Goal: Check status: Check status

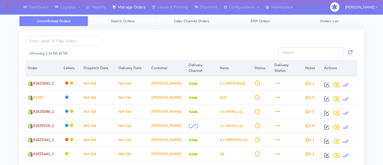
click at [132, 20] on span "Search Orders" at bounding box center [123, 21] width 24 height 5
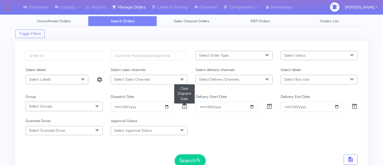
click at [183, 106] on span at bounding box center [184, 107] width 6 height 5
click at [87, 50] on div "Select Order Type Select All MEALS ATAVI One Off Pasta Club Gift Kit Event Unkn…" at bounding box center [191, 107] width 353 height 132
click at [86, 54] on input "text" at bounding box center [64, 56] width 77 height 10
paste input "1625661"
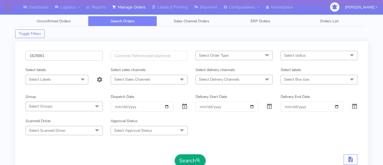
type input "1625661"
click at [195, 159] on button "Search" at bounding box center [190, 160] width 31 height 13
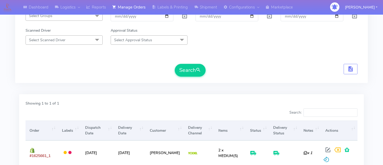
scroll to position [136, 0]
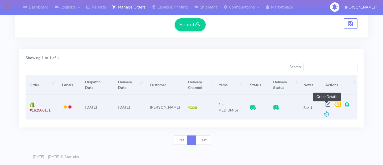
click at [324, 103] on span at bounding box center [328, 105] width 10 height 5
select select "5"
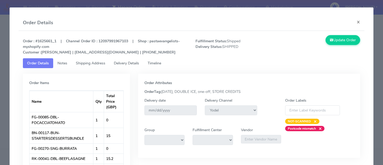
click at [132, 64] on span "Delivery Details" at bounding box center [126, 63] width 25 height 5
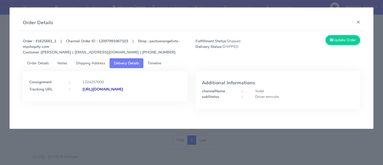
click at [150, 64] on span "Timeline" at bounding box center [155, 63] width 14 height 5
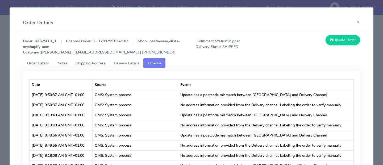
click at [133, 65] on span "Delivery Details" at bounding box center [126, 63] width 25 height 5
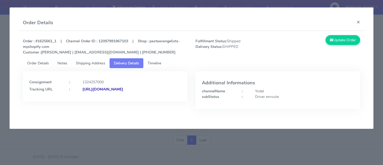
click at [154, 62] on span "Timeline" at bounding box center [155, 63] width 14 height 5
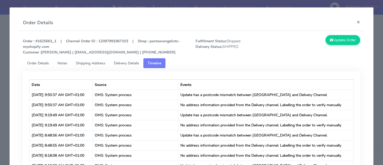
click at [137, 64] on span "Delivery Details" at bounding box center [126, 63] width 25 height 5
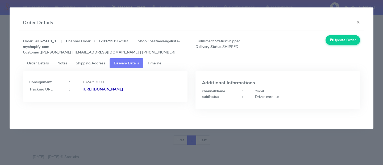
click at [123, 92] on strong "[URL][DOMAIN_NAME]" at bounding box center [102, 89] width 41 height 5
click at [155, 66] on link "Timeline" at bounding box center [154, 63] width 22 height 10
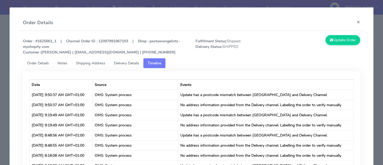
click at [5, 75] on modal-container "Order Details × Order : #1625661_1 | Channel Order ID : 12097991967103 | Shop :…" at bounding box center [191, 82] width 383 height 165
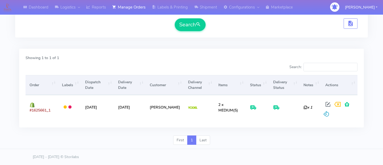
scroll to position [0, 0]
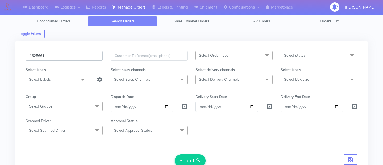
click at [51, 57] on input "1625661" at bounding box center [64, 56] width 77 height 10
paste input "1624665"
type input "1624665"
click at [190, 157] on button "Search" at bounding box center [190, 160] width 31 height 13
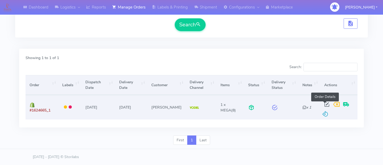
click at [325, 103] on span at bounding box center [327, 105] width 10 height 5
select select "5"
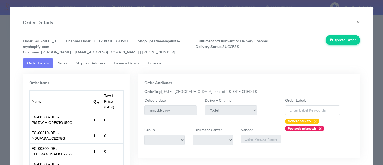
click at [128, 61] on span "Delivery Details" at bounding box center [126, 63] width 25 height 5
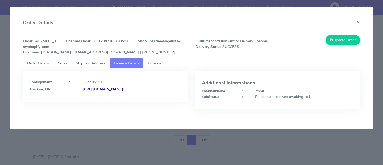
click at [152, 60] on link "Timeline" at bounding box center [154, 63] width 22 height 10
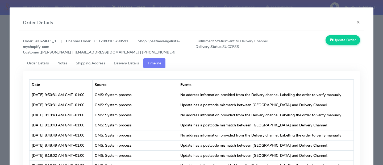
click at [116, 63] on span "Delivery Details" at bounding box center [126, 63] width 25 height 5
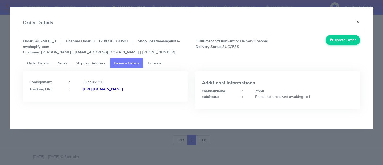
click at [359, 23] on button "×" at bounding box center [358, 22] width 12 height 14
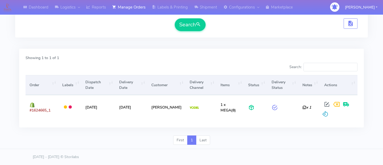
scroll to position [0, 0]
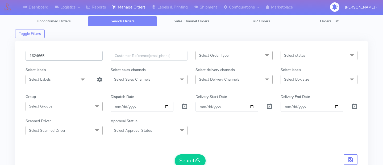
click at [72, 59] on input "1624665" at bounding box center [64, 56] width 77 height 10
paste input "1625779"
type input "1625779"
click at [190, 159] on button "Search" at bounding box center [190, 160] width 31 height 13
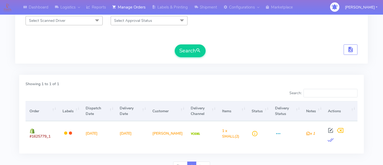
scroll to position [112, 0]
